Goal: Information Seeking & Learning: Learn about a topic

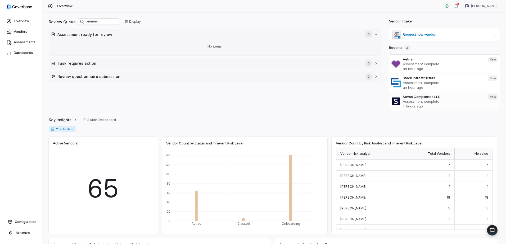
click at [406, 102] on p "Assessment complete" at bounding box center [443, 101] width 81 height 5
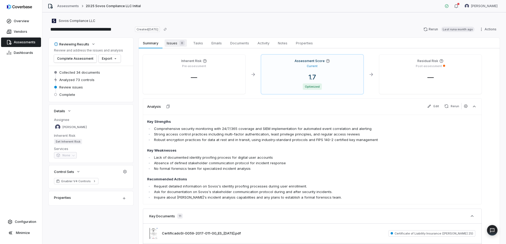
click at [177, 41] on span "Issues 0" at bounding box center [176, 42] width 22 height 7
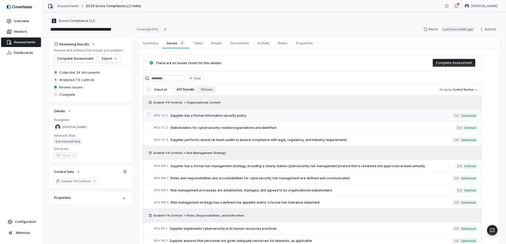
click at [222, 115] on span "Supplier has a formal information security policy" at bounding box center [311, 116] width 282 height 4
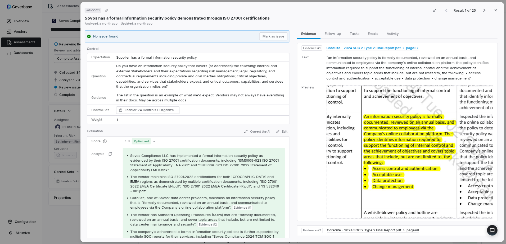
drag, startPoint x: 325, startPoint y: 48, endPoint x: 357, endPoint y: 48, distance: 32.3
click at [357, 48] on span "CoreSite - 2024 SOC 2 Type 2 Final Report.pdf" at bounding box center [363, 48] width 74 height 4
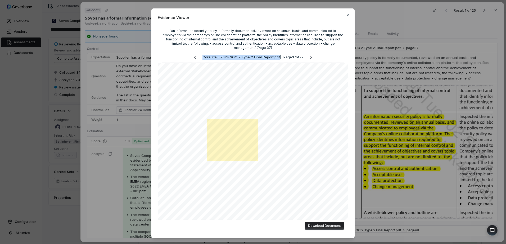
drag, startPoint x: 199, startPoint y: 53, endPoint x: 275, endPoint y: 52, distance: 75.9
click at [275, 55] on p "CoreSite - 2024 SOC 2 Type 2 Final Report.pdf | Page 37 of 77" at bounding box center [252, 57] width 101 height 5
copy p "CoreSite - 2024 SOC 2 Type 2 Final Report.pdf"
drag, startPoint x: 437, startPoint y: 72, endPoint x: 425, endPoint y: 62, distance: 15.6
click at [437, 72] on div "Evidence Viewer "an information security policy is formally documented, reviewe…" at bounding box center [253, 122] width 506 height 244
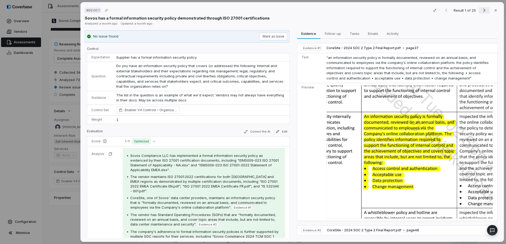
click at [482, 8] on icon "Next result" at bounding box center [484, 10] width 6 height 6
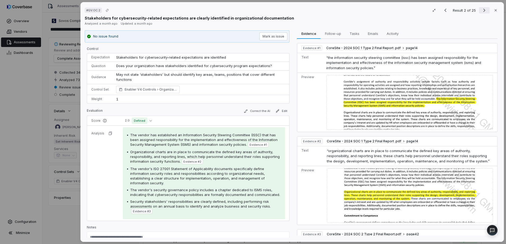
click at [482, 8] on icon "Next result" at bounding box center [484, 10] width 6 height 6
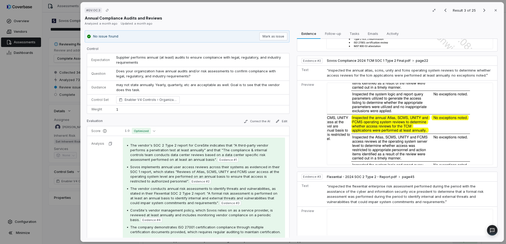
scroll to position [106, 0]
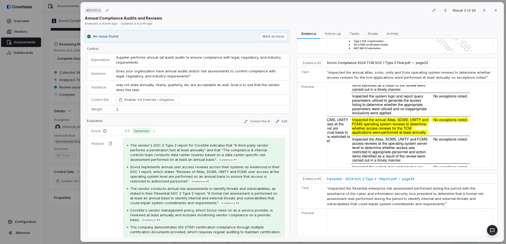
click at [329, 177] on span "Flexential - 2024 SOC 2 Type 2 - Report.pdf" at bounding box center [362, 179] width 70 height 4
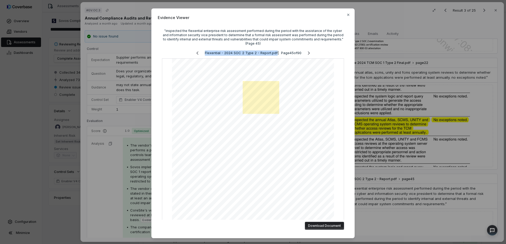
drag, startPoint x: 200, startPoint y: 52, endPoint x: 271, endPoint y: 53, distance: 70.9
click at [271, 53] on p "Flexential - 2024 SOC 2 Type 2 - Report.pdf | Page 45 of 90" at bounding box center [253, 53] width 97 height 5
copy p "Flexential - 2024 SOC 2 Type 2 - Report.pdf"
click at [425, 147] on div "Evidence Viewer "inspected the flexential enterprise risk assessment performed …" at bounding box center [253, 122] width 506 height 244
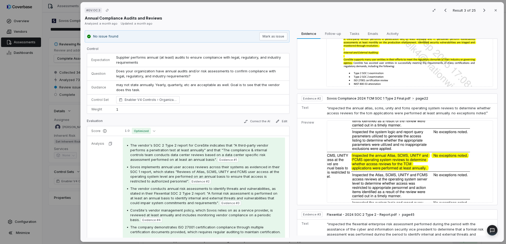
scroll to position [0, 0]
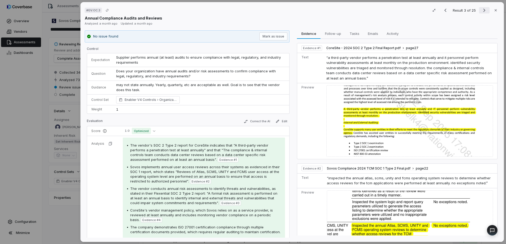
click at [479, 10] on button "Next result" at bounding box center [484, 10] width 11 height 6
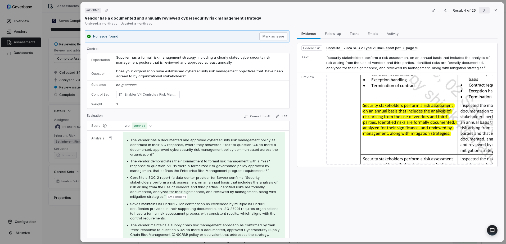
click at [479, 10] on button "Next result" at bounding box center [484, 10] width 11 height 6
